Goal: Task Accomplishment & Management: Manage account settings

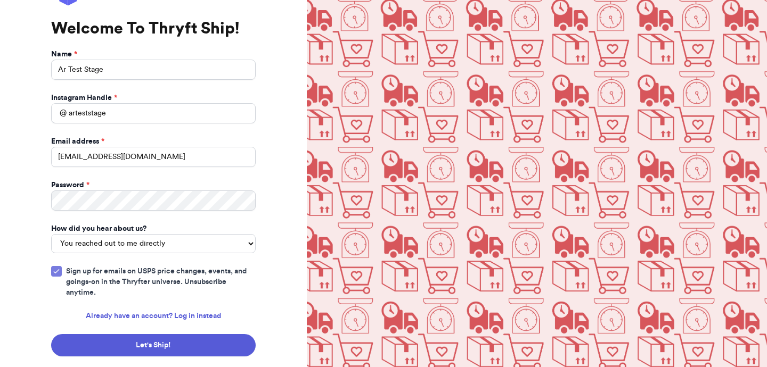
scroll to position [70, 0]
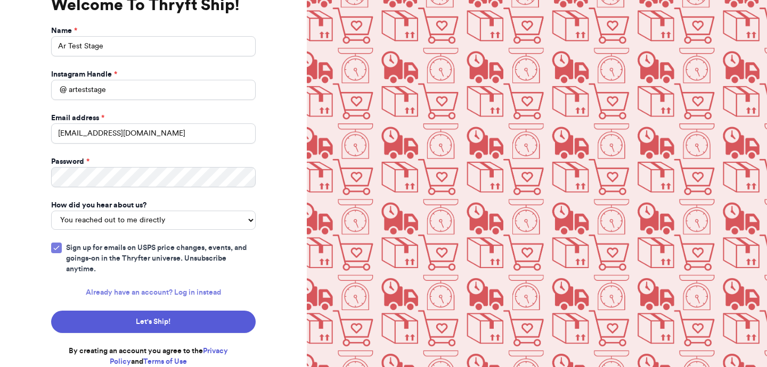
click at [205, 293] on link "Already have an account? Log in instead" at bounding box center [153, 293] width 135 height 11
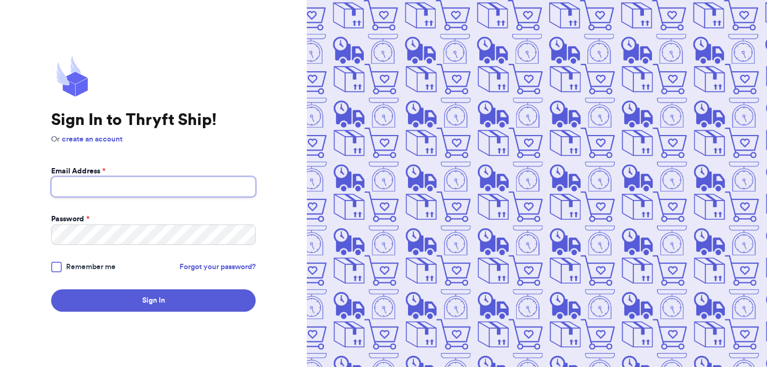
click at [187, 182] on input "Email Address *" at bounding box center [153, 187] width 205 height 20
